Goal: Task Accomplishment & Management: Complete application form

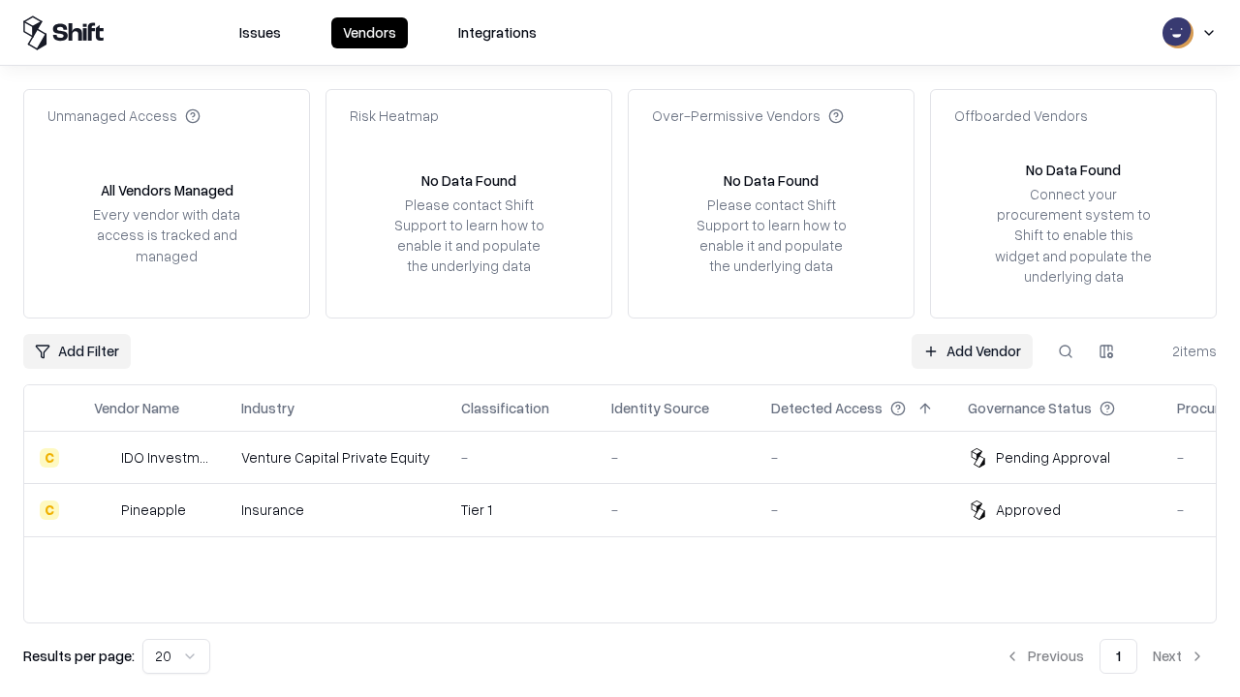
click at [971, 351] on link "Add Vendor" at bounding box center [971, 351] width 121 height 35
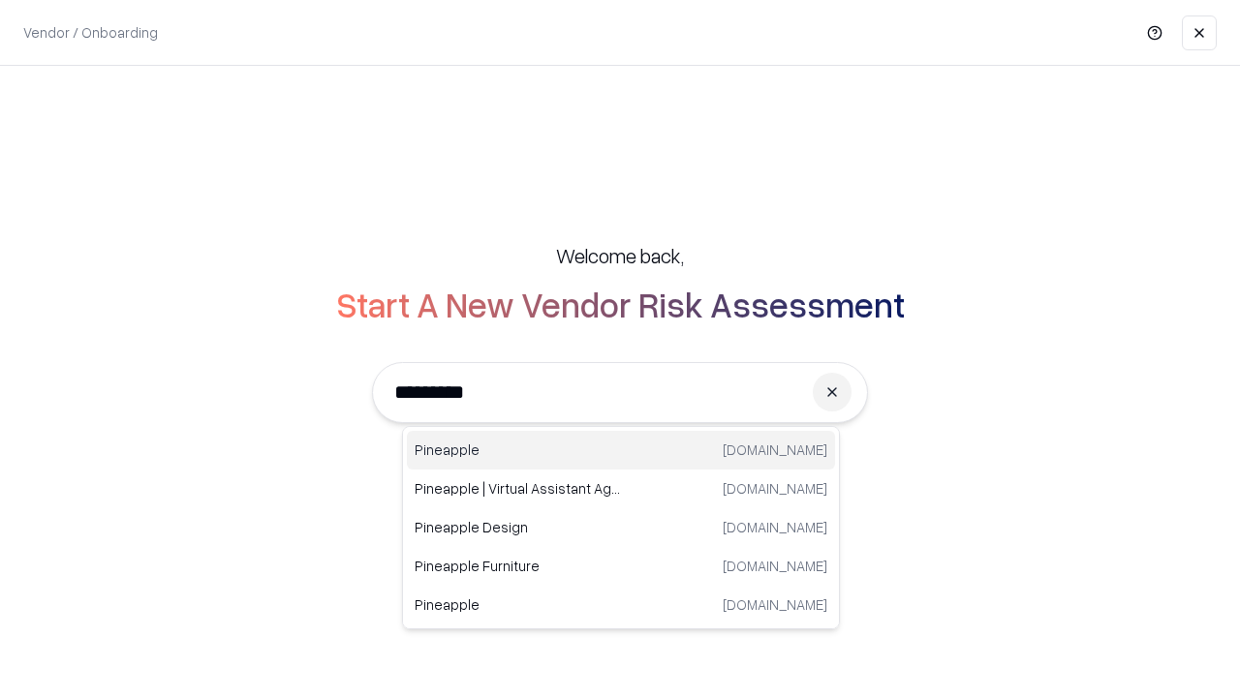
click at [621, 450] on div "Pineapple [DOMAIN_NAME]" at bounding box center [621, 450] width 428 height 39
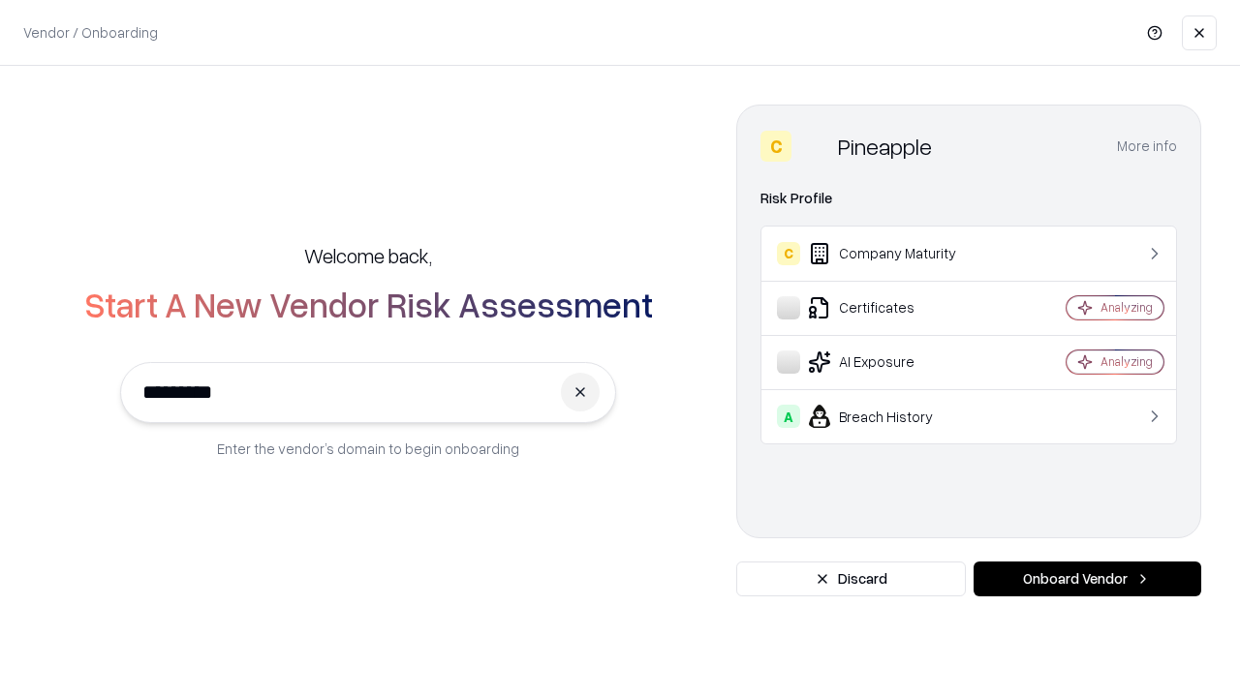
type input "*********"
click at [1087, 579] on button "Onboard Vendor" at bounding box center [1087, 579] width 228 height 35
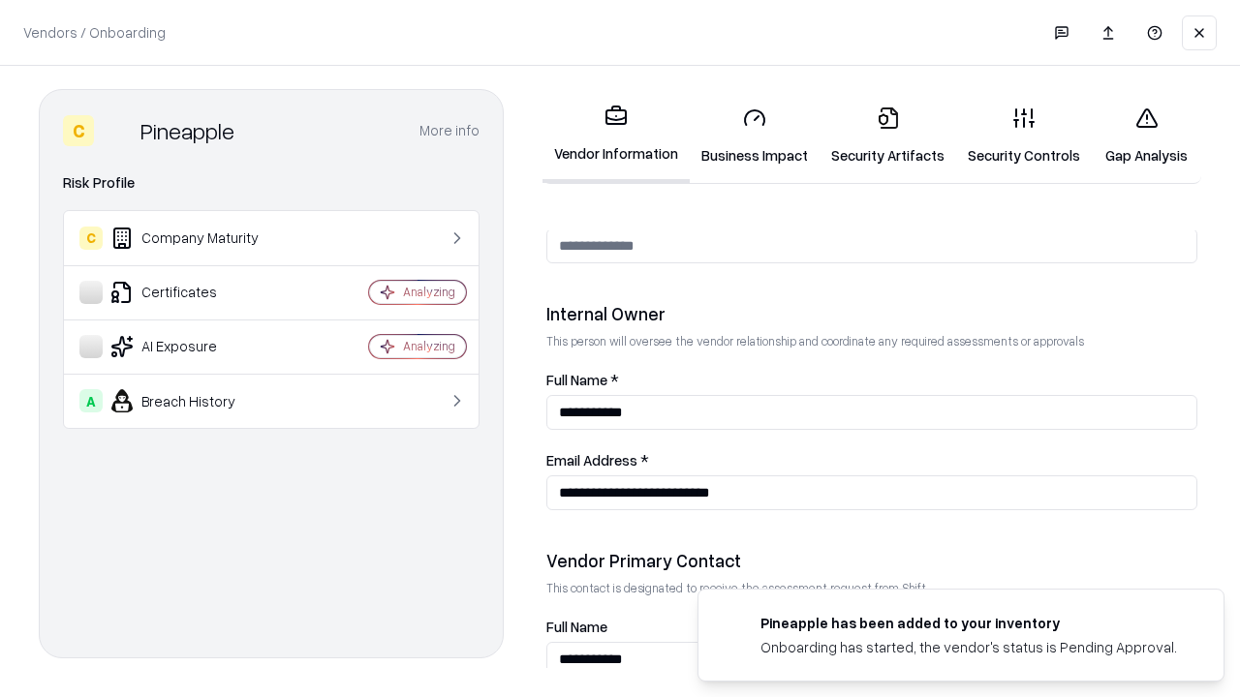
scroll to position [1003, 0]
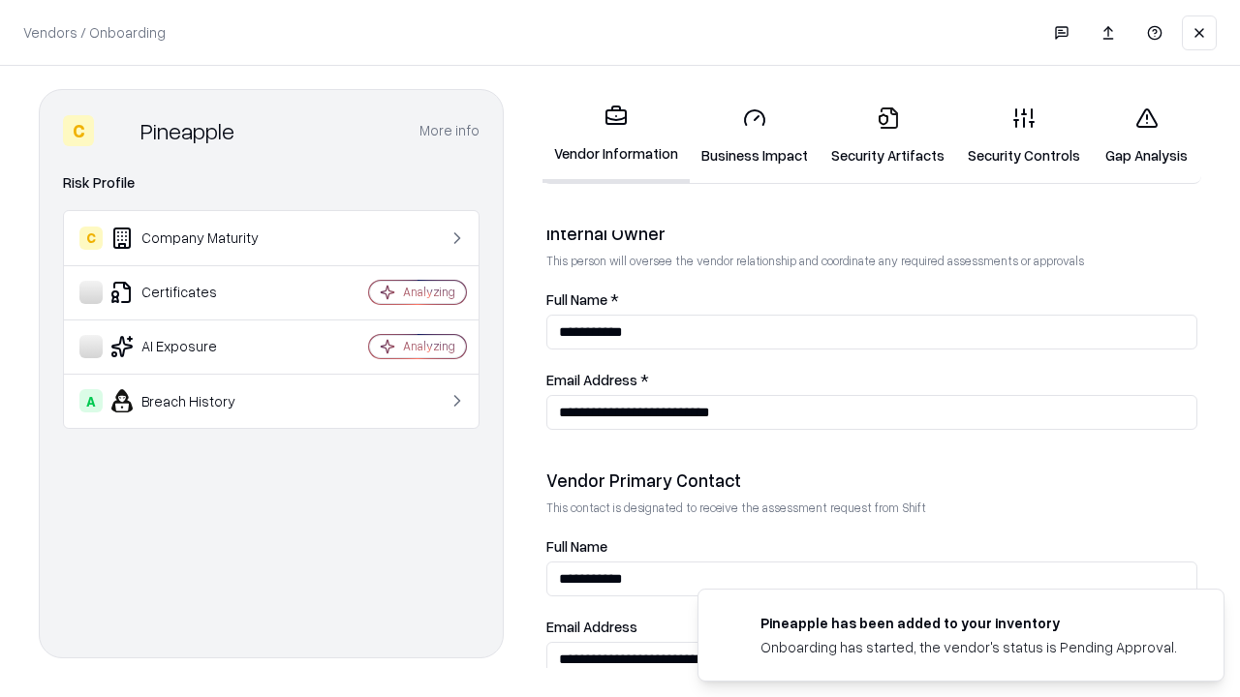
click at [754, 136] on link "Business Impact" at bounding box center [755, 136] width 130 height 90
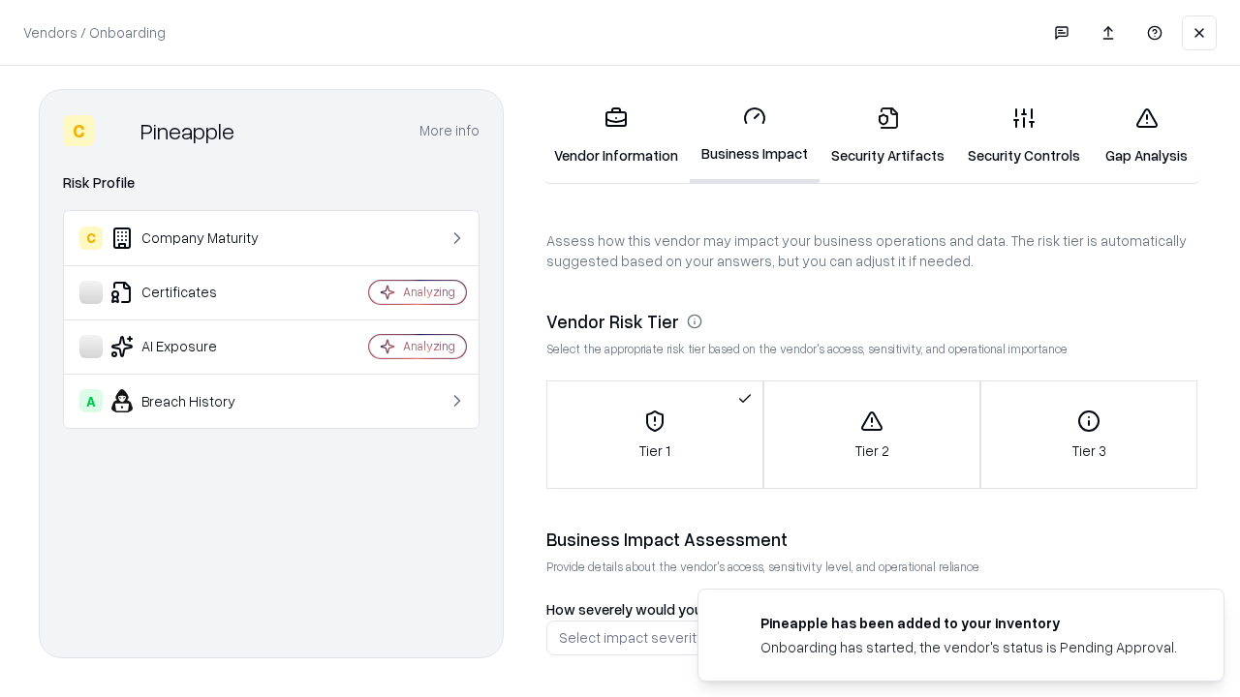
click at [887, 136] on link "Security Artifacts" at bounding box center [887, 136] width 137 height 90
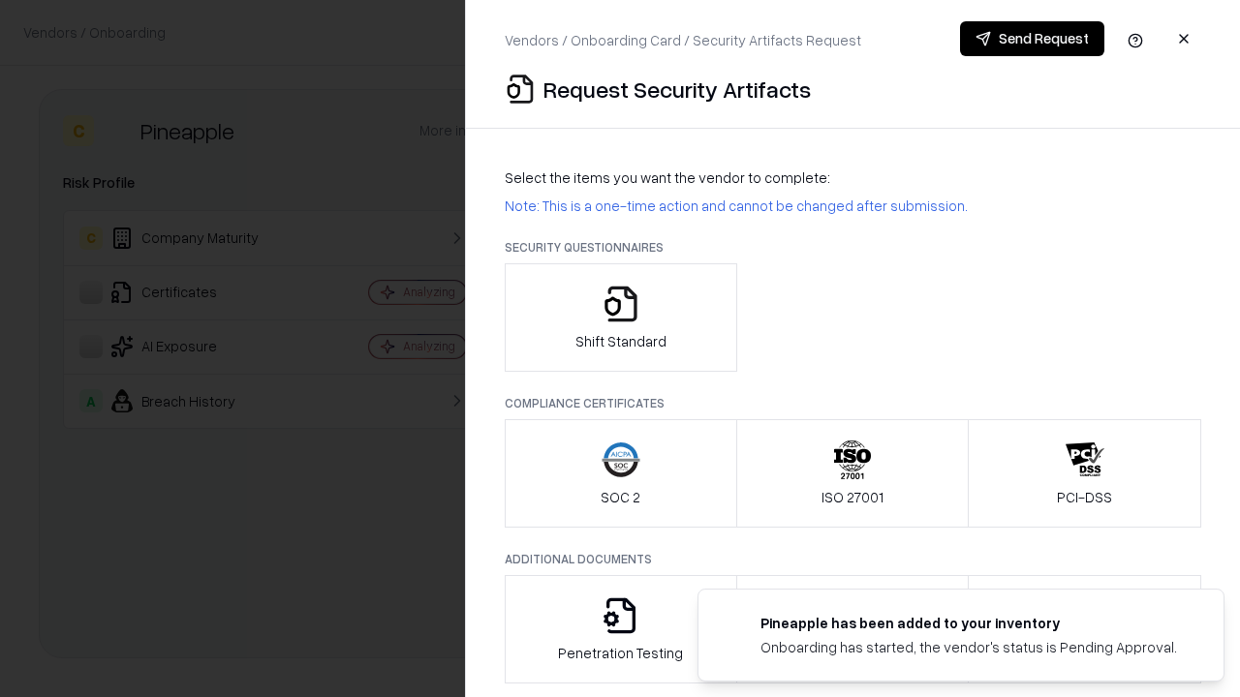
click at [620, 318] on icon "button" at bounding box center [620, 304] width 39 height 39
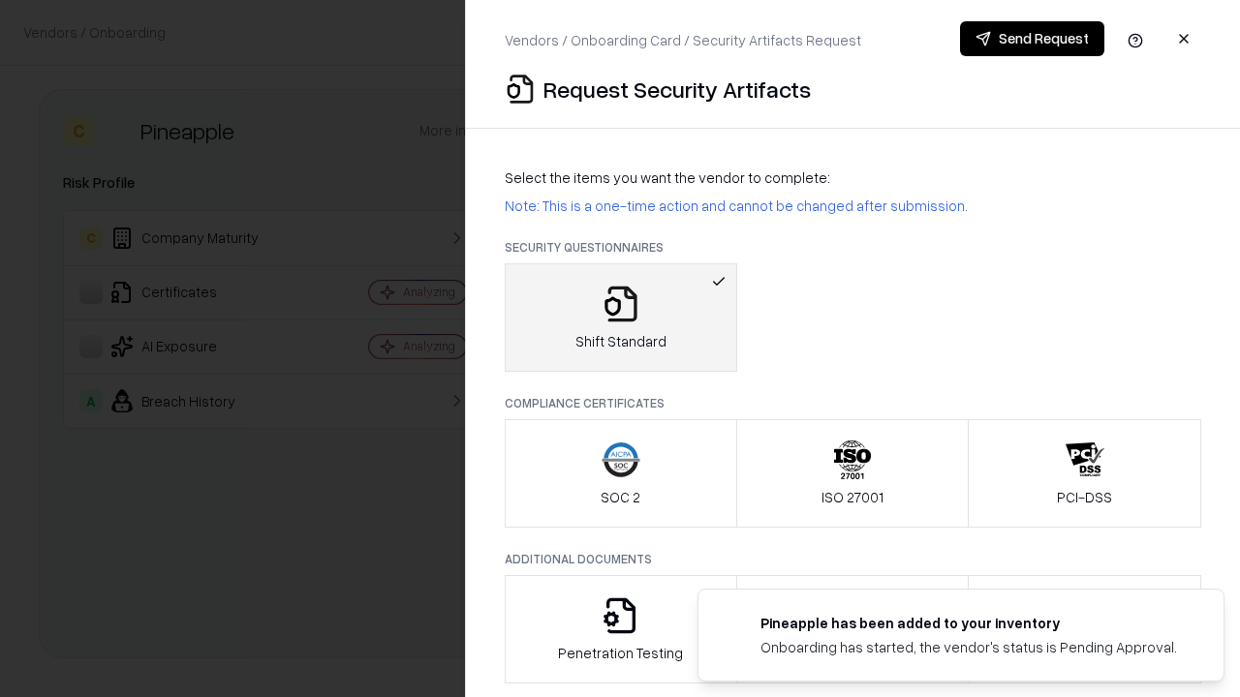
click at [1031, 39] on button "Send Request" at bounding box center [1032, 38] width 144 height 35
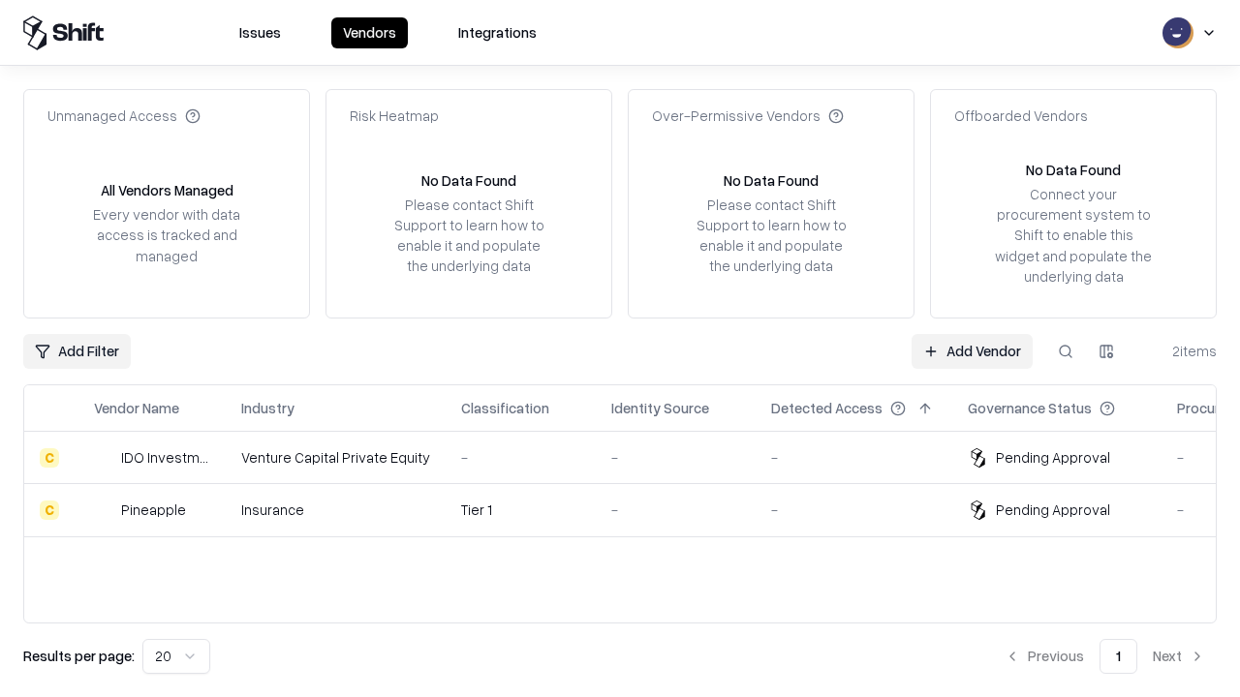
click at [971, 351] on link "Add Vendor" at bounding box center [971, 351] width 121 height 35
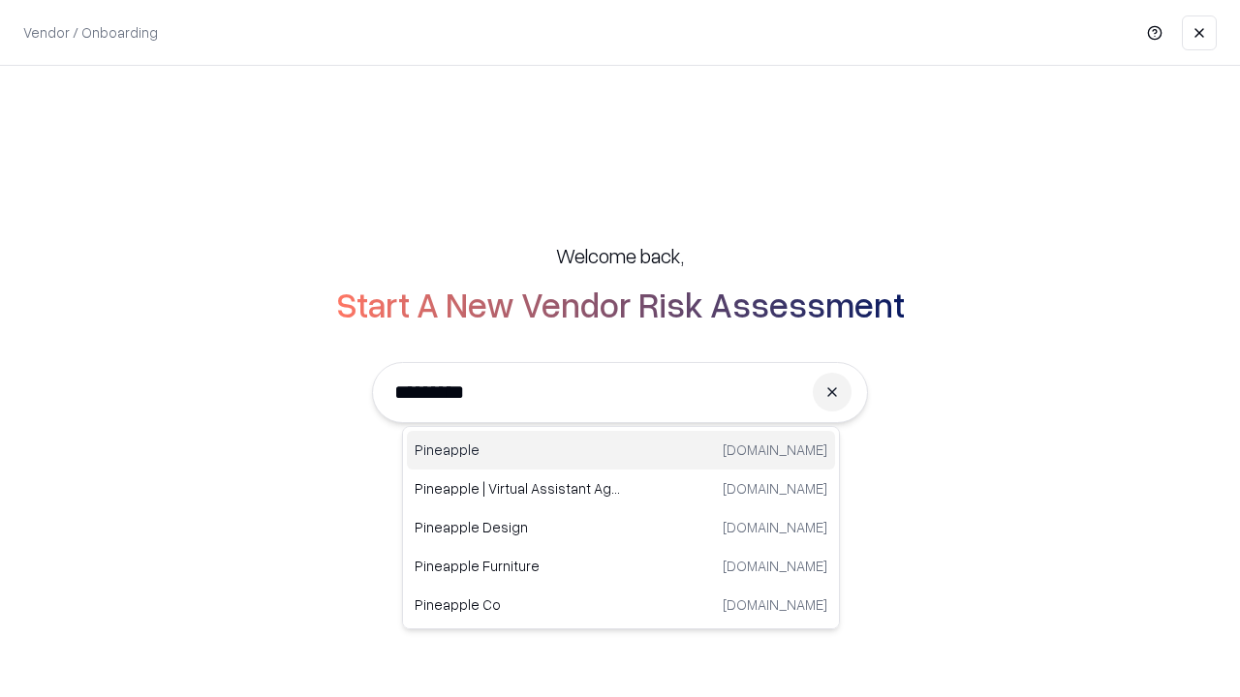
click at [621, 450] on div "Pineapple [DOMAIN_NAME]" at bounding box center [621, 450] width 428 height 39
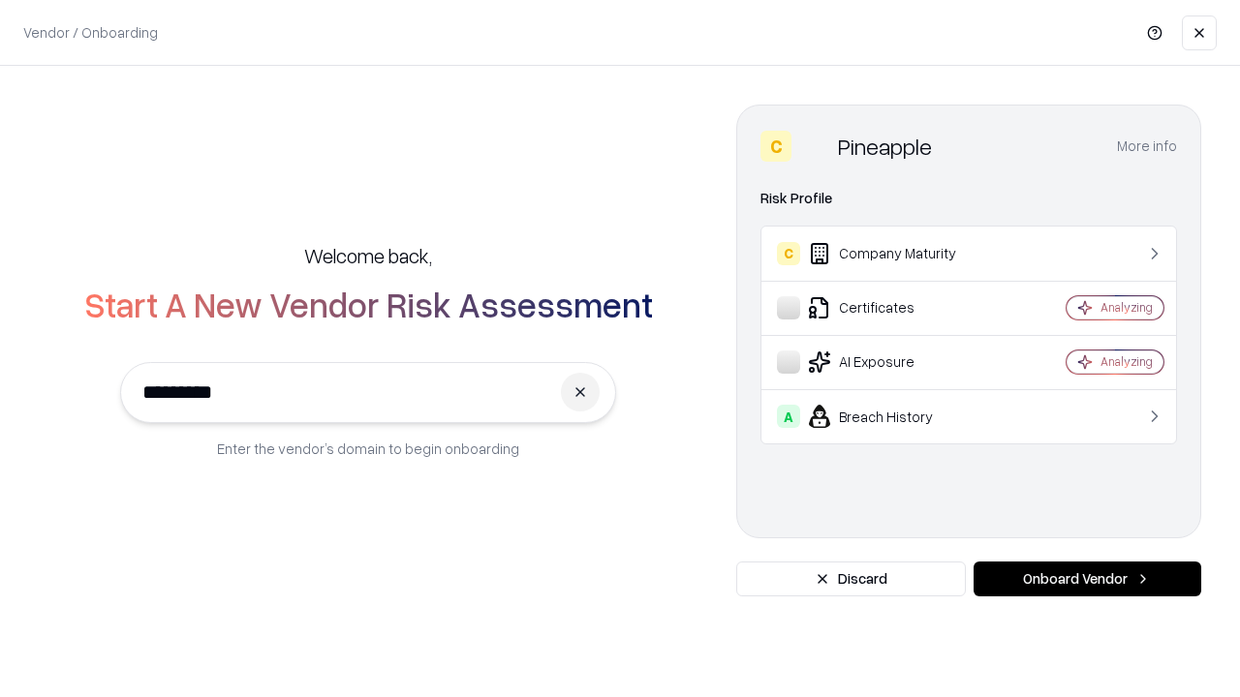
type input "*********"
click at [1087, 579] on button "Onboard Vendor" at bounding box center [1087, 579] width 228 height 35
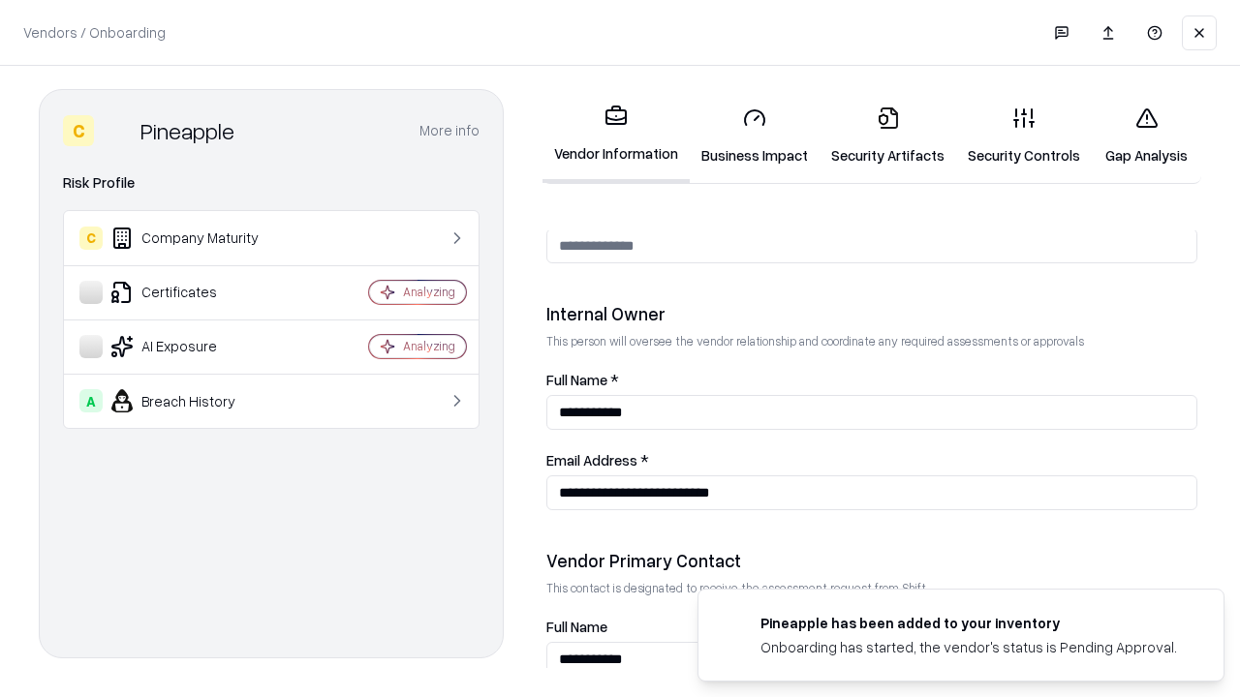
scroll to position [1003, 0]
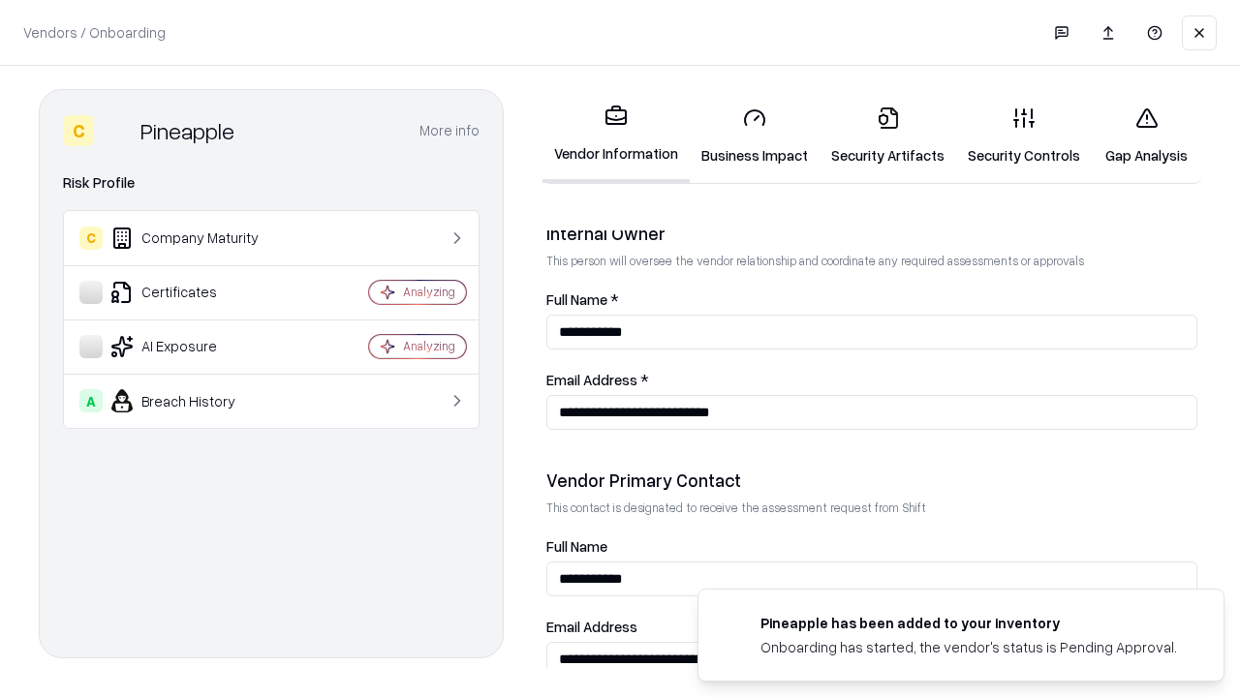
click at [1146, 136] on link "Gap Analysis" at bounding box center [1145, 136] width 109 height 90
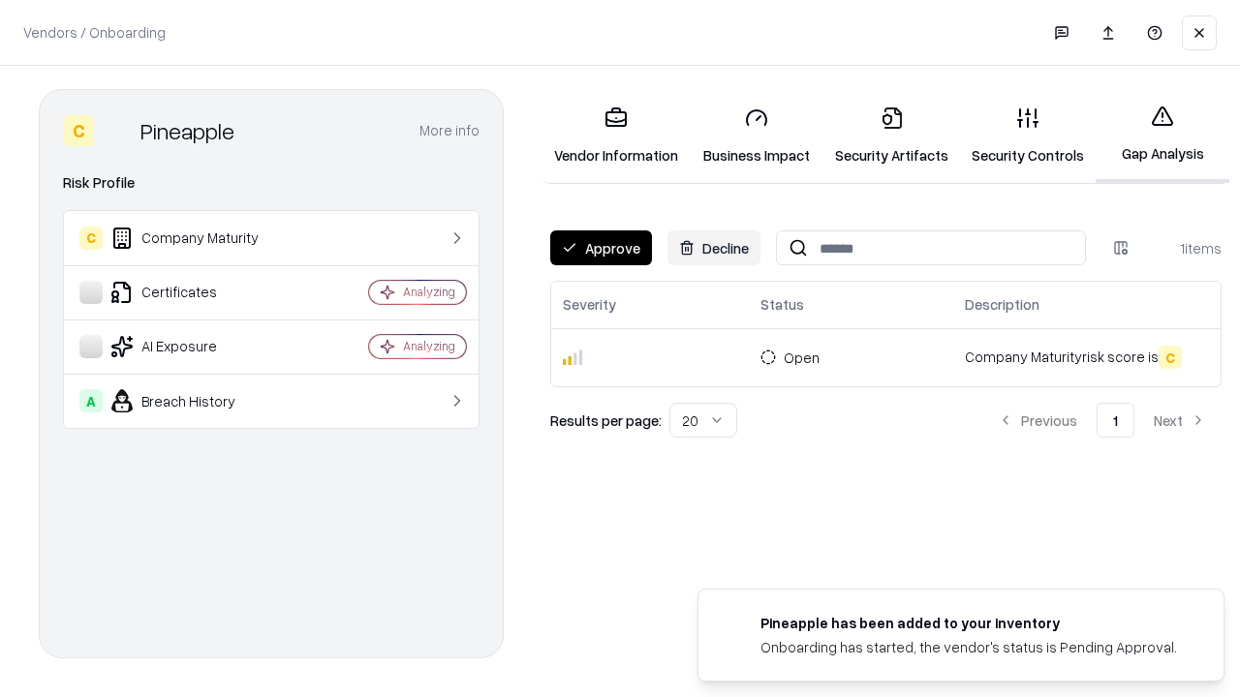
click at [600, 248] on button "Approve" at bounding box center [601, 247] width 102 height 35
